Goal: Task Accomplishment & Management: Manage account settings

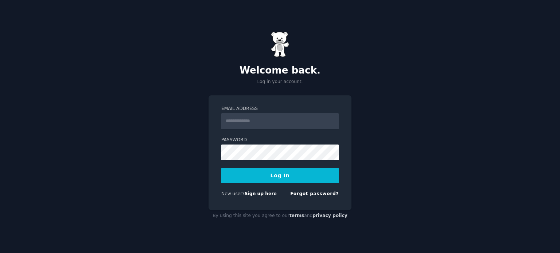
click at [276, 122] on input "Email Address" at bounding box center [279, 121] width 117 height 16
type input "**********"
drag, startPoint x: 285, startPoint y: 177, endPoint x: 258, endPoint y: 178, distance: 27.0
click at [258, 178] on button "Log In" at bounding box center [279, 175] width 117 height 15
